Goal: Browse casually: Explore the website without a specific task or goal

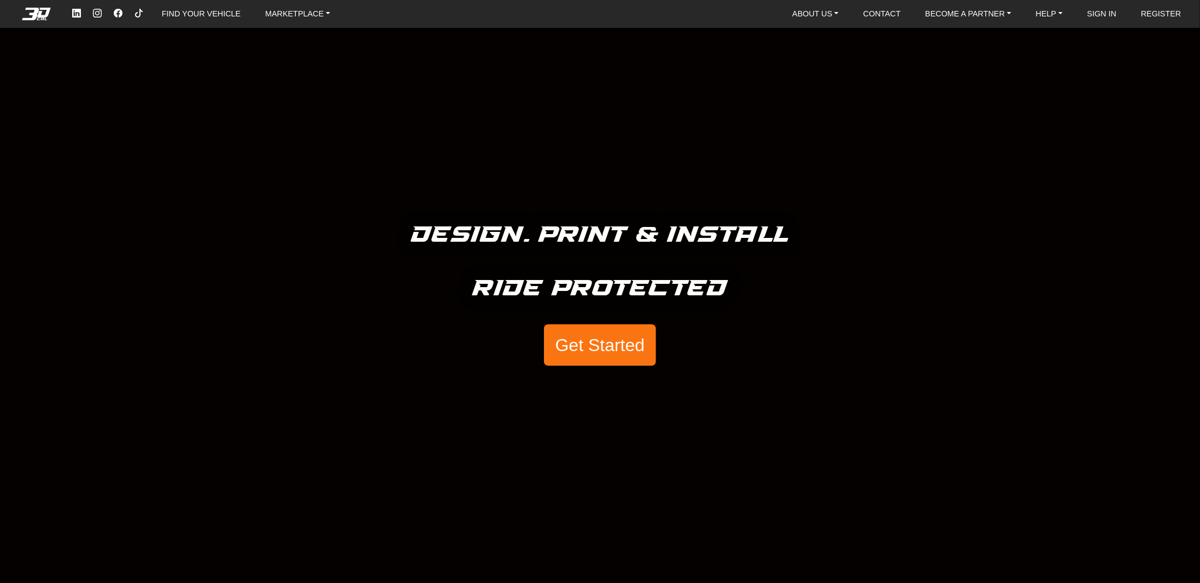
click at [552, 326] on button "Get Started" at bounding box center [599, 345] width 111 height 42
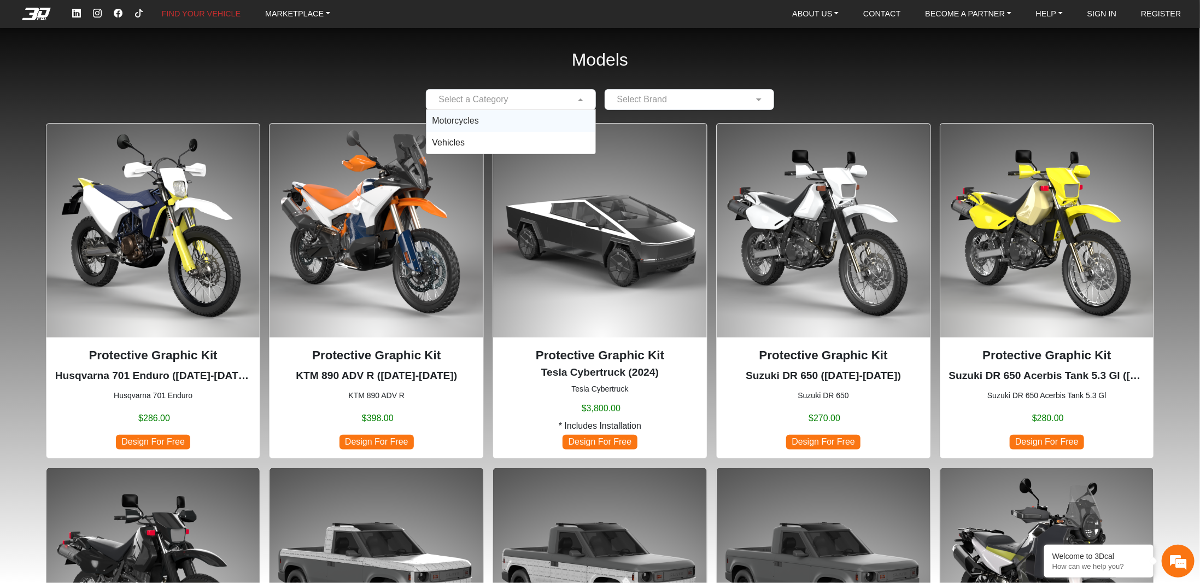
click at [587, 98] on span at bounding box center [582, 99] width 14 height 13
click at [576, 103] on span at bounding box center [582, 99] width 14 height 13
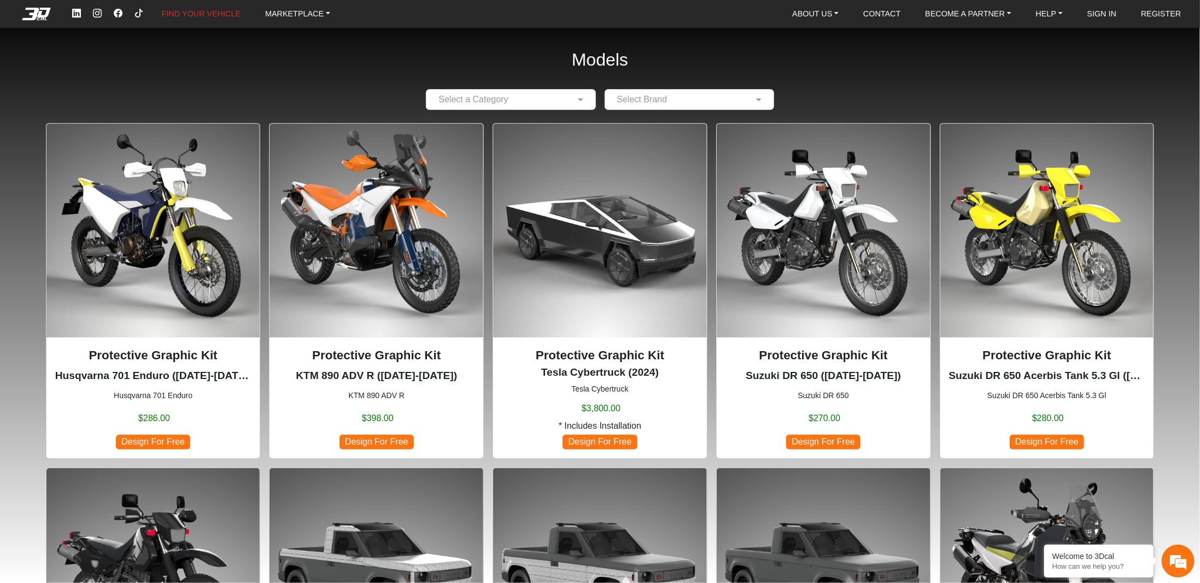
click at [788, 270] on img at bounding box center [824, 231] width 214 height 214
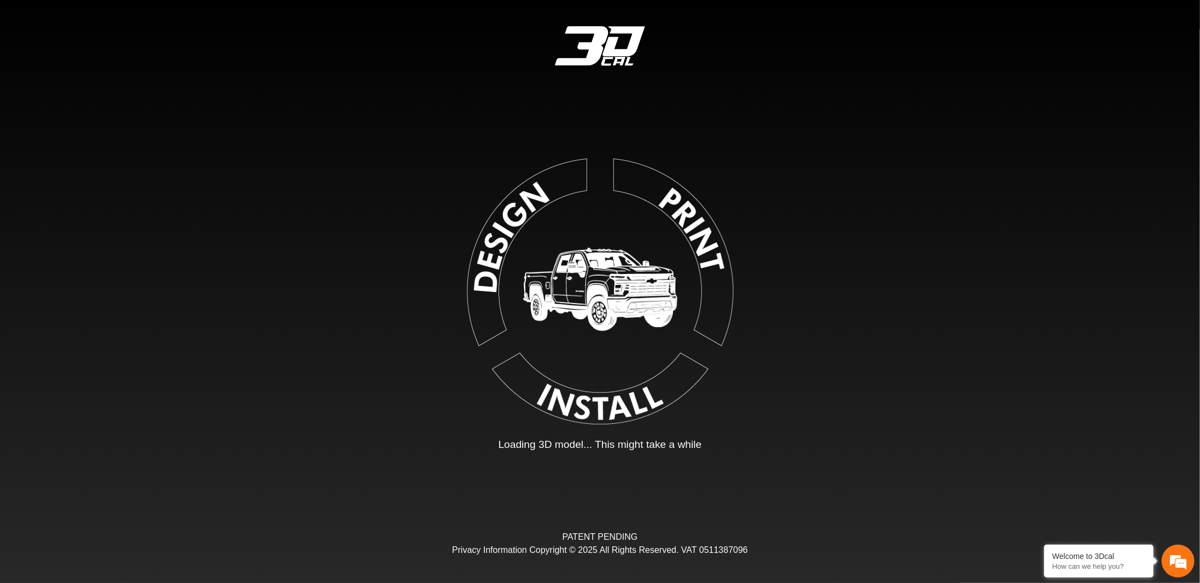
type input "*"
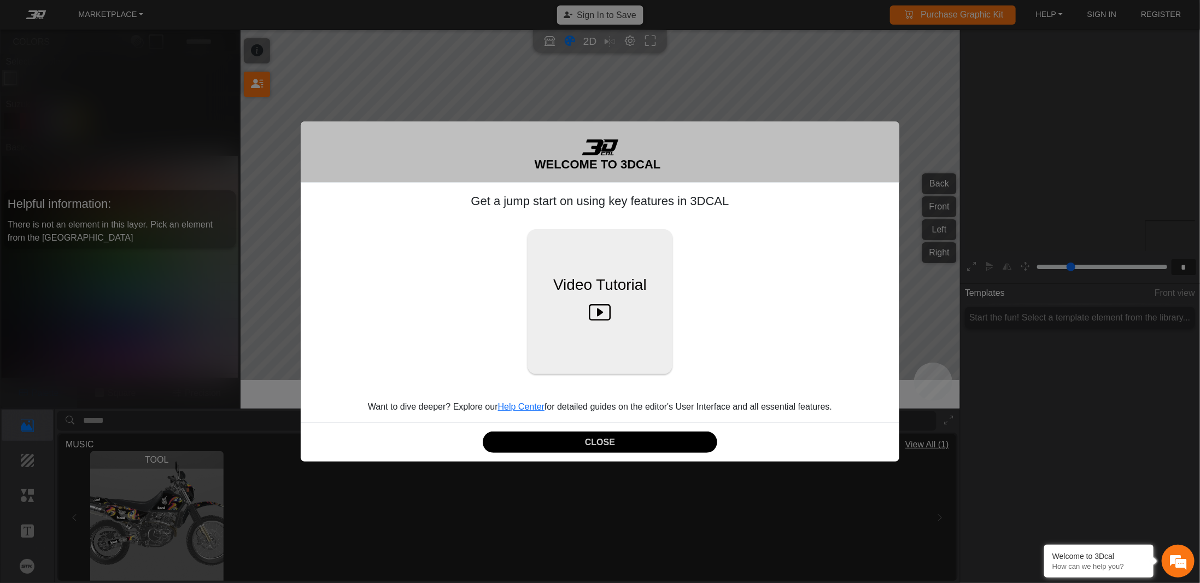
scroll to position [163, 153]
